Goal: Information Seeking & Learning: Learn about a topic

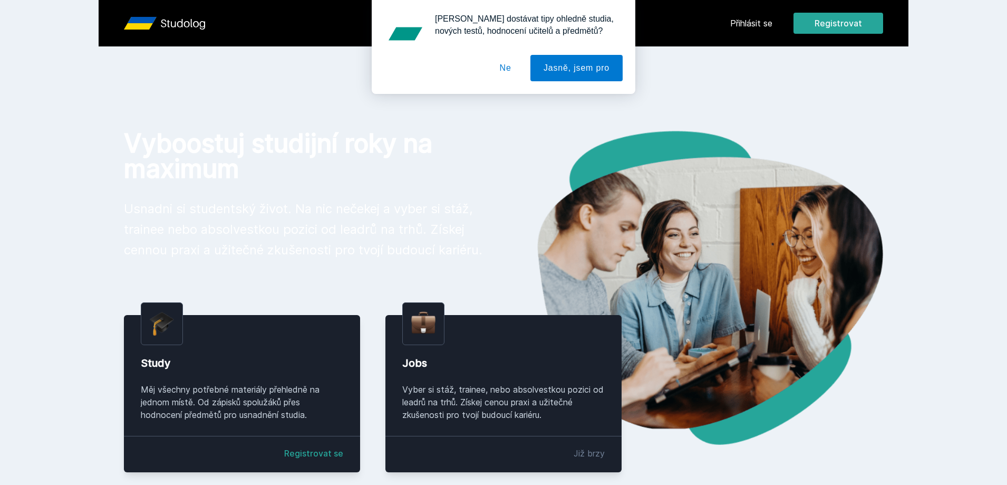
click at [764, 29] on div "[PERSON_NAME] dostávat tipy ohledně studia, nových testů, hodnocení učitelů a p…" at bounding box center [503, 47] width 1007 height 94
click at [514, 73] on button "Ne" at bounding box center [506, 68] width 38 height 26
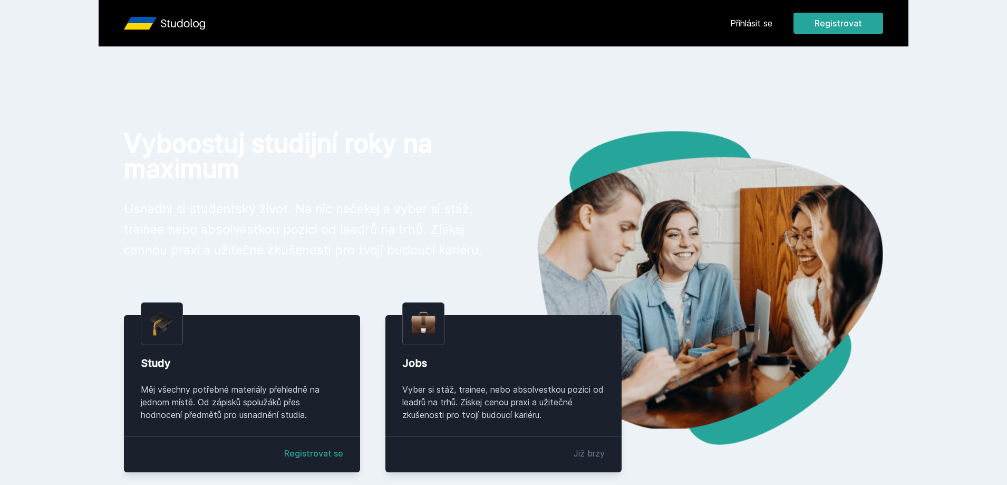
drag, startPoint x: 753, startPoint y: 13, endPoint x: 752, endPoint y: 22, distance: 8.5
click at [752, 22] on link "Přihlásit se" at bounding box center [751, 23] width 42 height 13
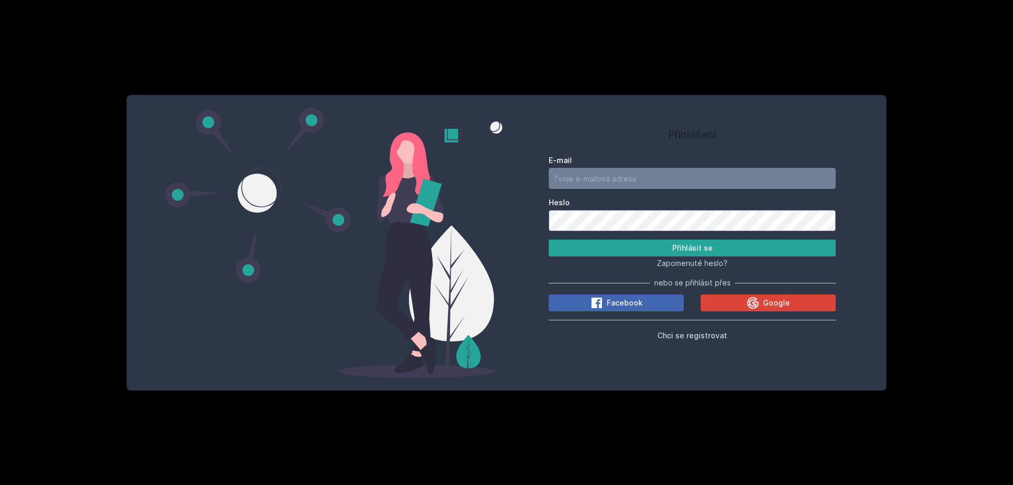
click at [678, 186] on input "E-mail" at bounding box center [691, 178] width 287 height 21
type input "[PERSON_NAME][EMAIL_ADDRESS][PERSON_NAME][DOMAIN_NAME]"
click at [743, 303] on button "Google" at bounding box center [767, 302] width 135 height 17
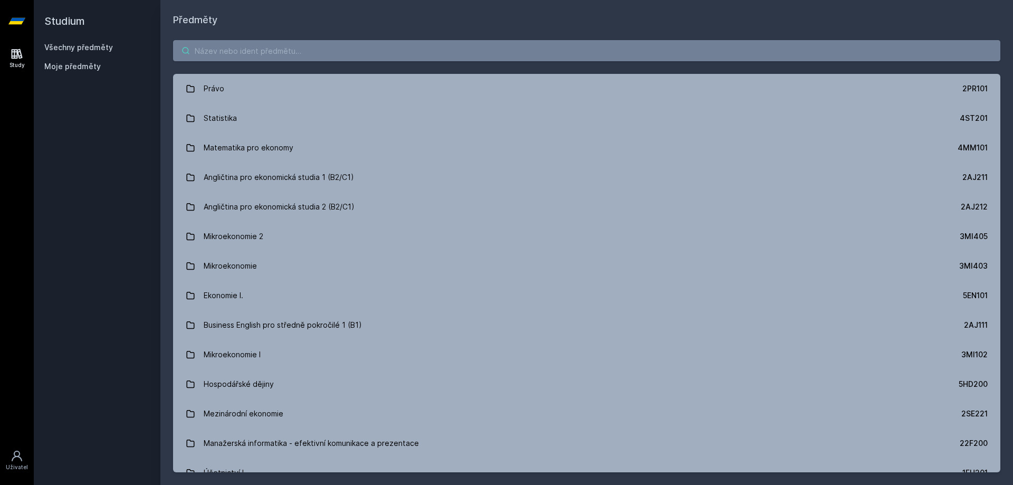
click at [278, 50] on input "search" at bounding box center [586, 50] width 827 height 21
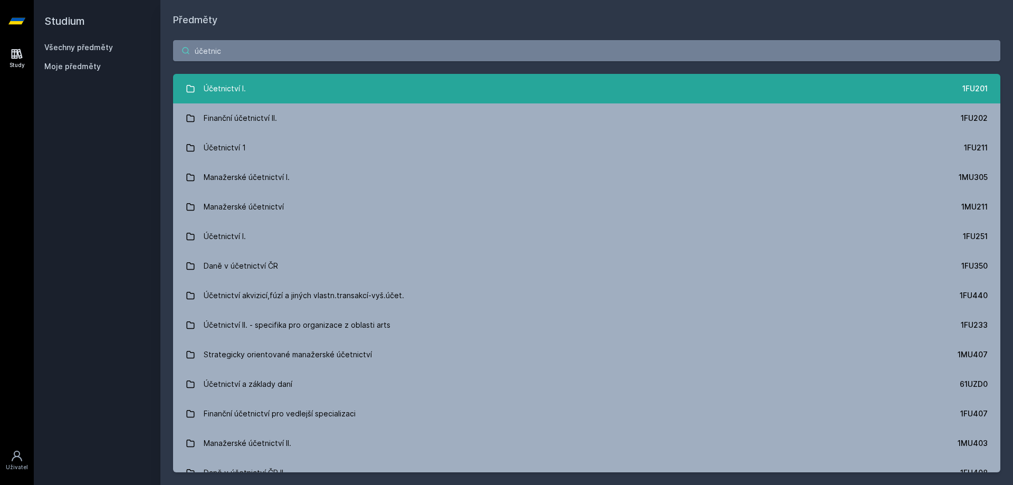
type input "účetnic"
click at [279, 81] on link "Účetnictví I. 1FU201" at bounding box center [586, 89] width 827 height 30
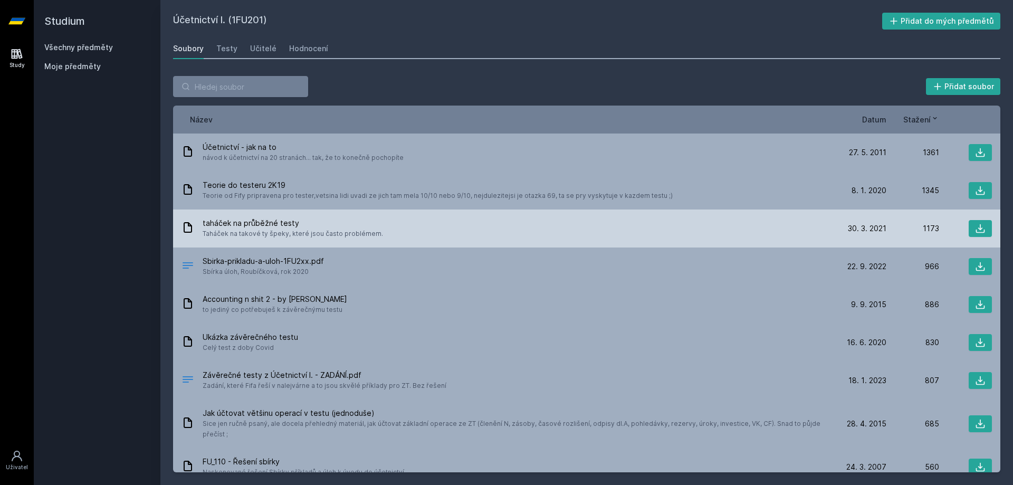
click at [277, 225] on span "taháček na průběžné testy" at bounding box center [293, 223] width 180 height 11
click at [969, 228] on button at bounding box center [979, 228] width 23 height 17
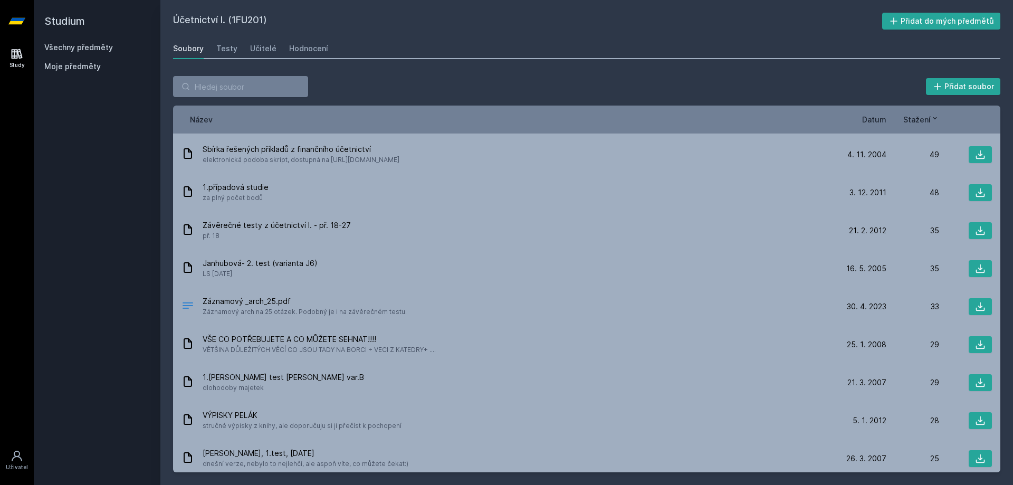
scroll to position [1161, 0]
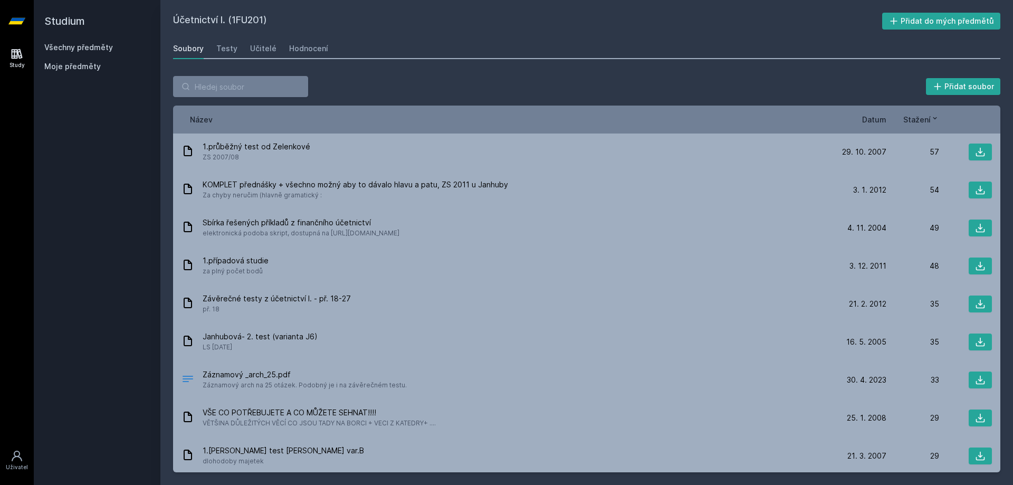
click at [861, 122] on div "Datum" at bounding box center [859, 119] width 53 height 11
click at [872, 119] on span "Datum" at bounding box center [874, 119] width 24 height 11
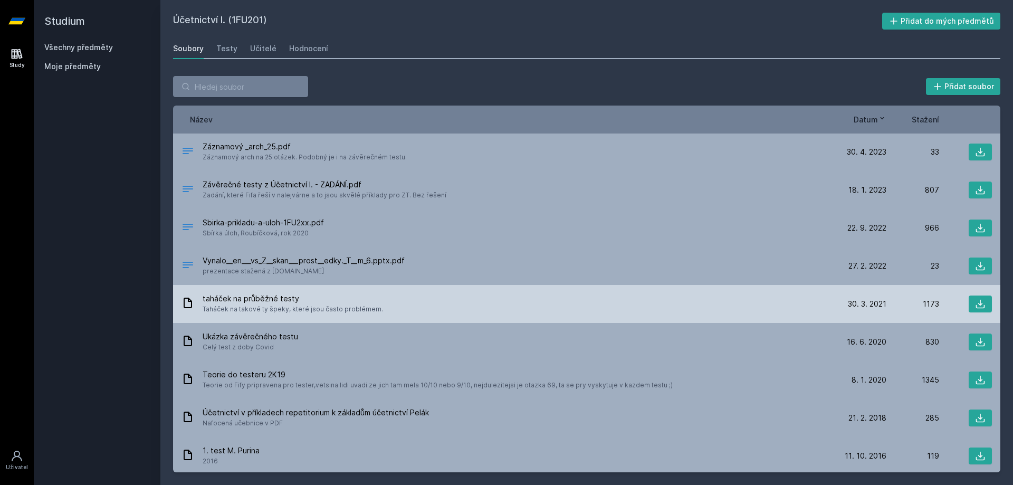
scroll to position [0, 0]
